Goal: Find specific page/section: Find specific page/section

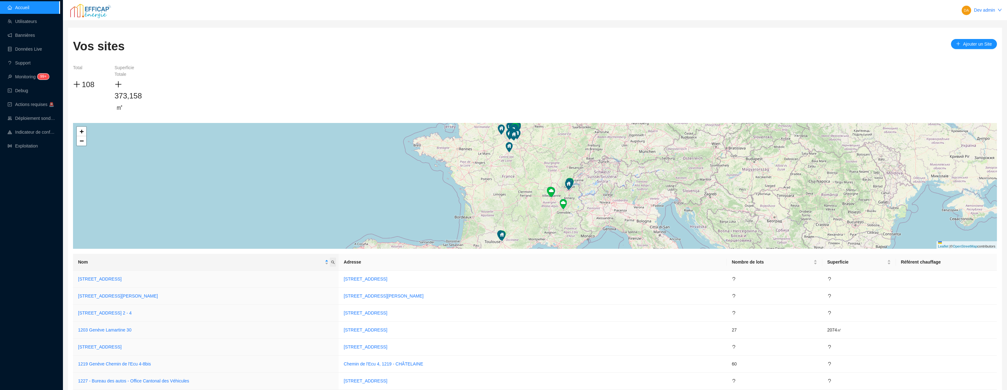
click at [336, 261] on span "Nom" at bounding box center [333, 262] width 6 height 9
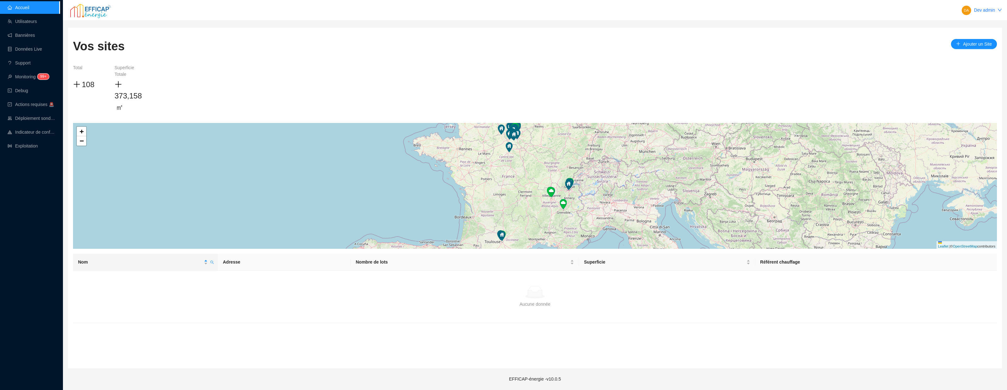
click at [207, 262] on div "Nom" at bounding box center [145, 262] width 135 height 7
click at [211, 262] on icon "search" at bounding box center [212, 263] width 4 height 4
click at [191, 271] on input "rvp" at bounding box center [182, 276] width 59 height 10
type input "rivp"
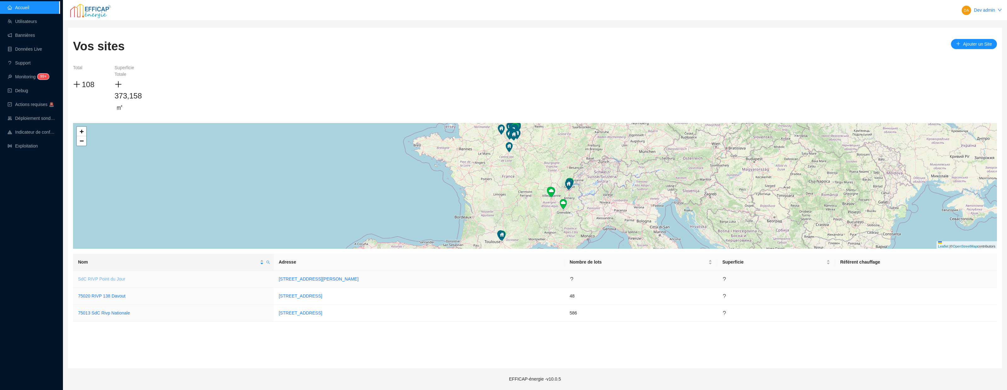
click at [103, 279] on link "SdC RIVP Point du Jour" at bounding box center [101, 279] width 47 height 5
